Goal: Complete application form

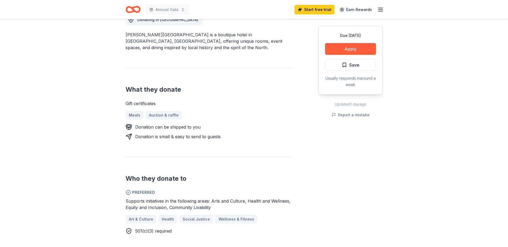
scroll to position [214, 0]
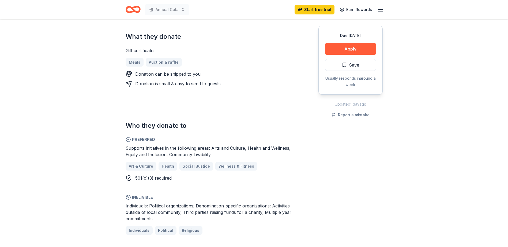
click at [283, 175] on div "501(c)(3) required" at bounding box center [209, 178] width 167 height 6
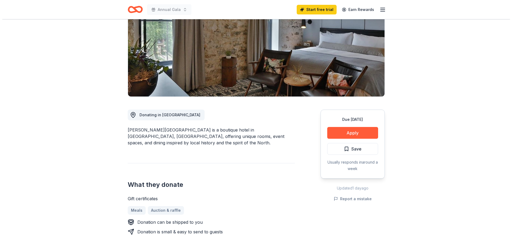
scroll to position [54, 0]
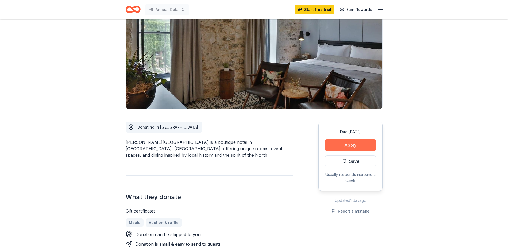
click at [335, 145] on button "Apply" at bounding box center [350, 146] width 51 height 12
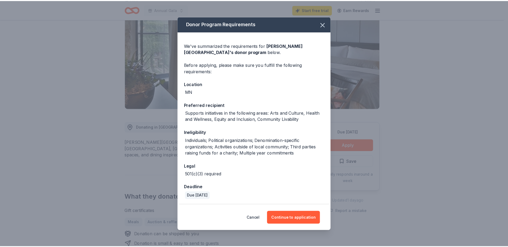
scroll to position [1, 0]
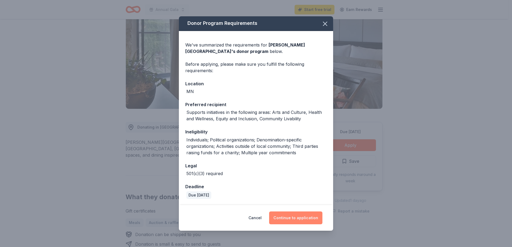
click at [298, 218] on button "Continue to application" at bounding box center [295, 218] width 53 height 13
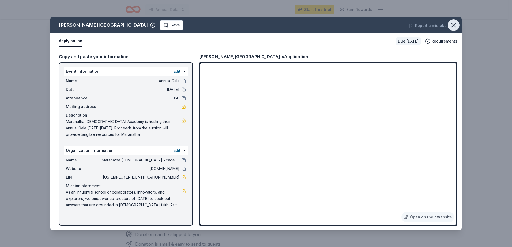
click at [456, 28] on icon "button" at bounding box center [453, 24] width 7 height 7
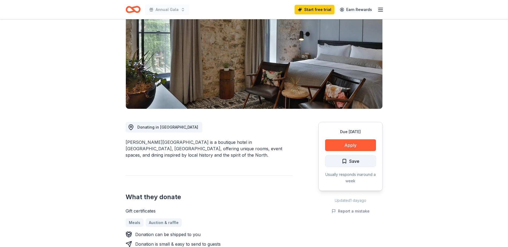
click at [341, 160] on button "Save" at bounding box center [350, 162] width 51 height 12
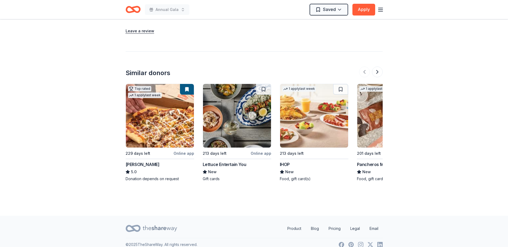
scroll to position [546, 0]
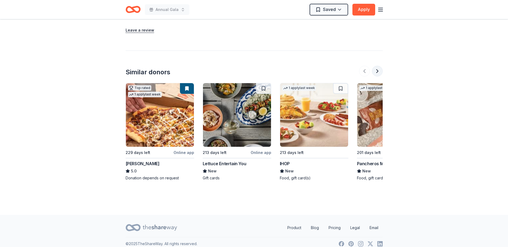
click at [377, 66] on button at bounding box center [377, 71] width 11 height 11
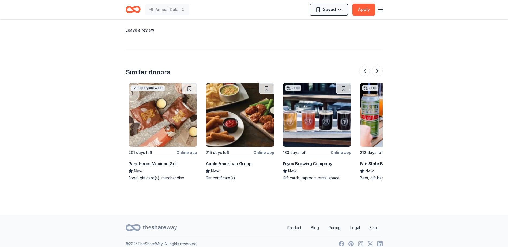
scroll to position [0, 231]
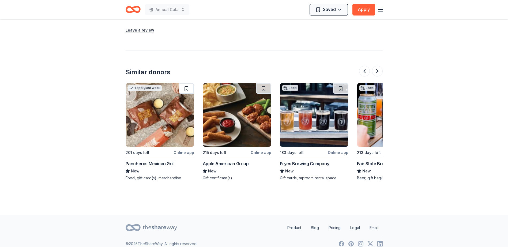
click at [185, 83] on button at bounding box center [186, 88] width 15 height 11
click at [376, 66] on button at bounding box center [377, 71] width 11 height 11
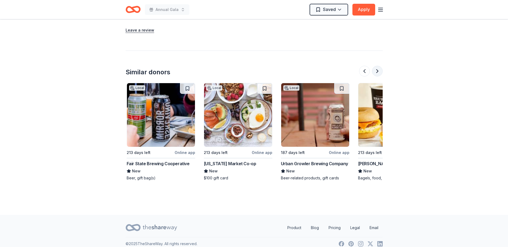
scroll to position [0, 463]
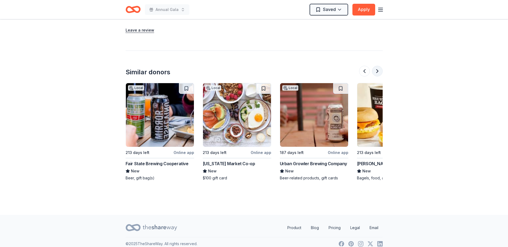
click at [379, 66] on button at bounding box center [377, 71] width 11 height 11
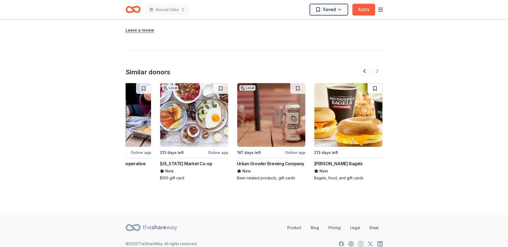
click at [374, 83] on button at bounding box center [374, 88] width 15 height 11
